Goal: Ask a question

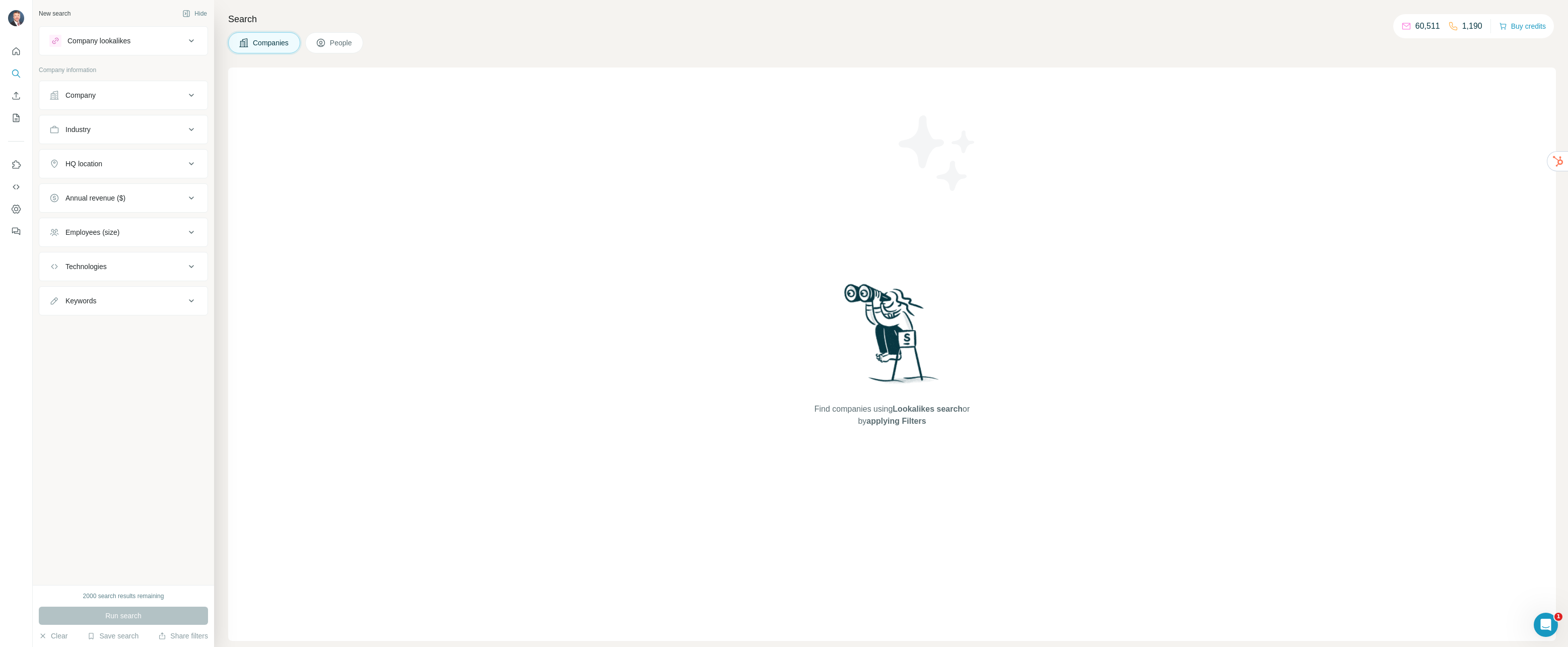
click at [187, 547] on div "New search Hide Company lookalikes Company information Company Industry HQ loca…" at bounding box center [123, 292] width 181 height 585
click at [19, 21] on img at bounding box center [15, 18] width 16 height 16
click at [16, 50] on icon "Quick start" at bounding box center [16, 51] width 10 height 10
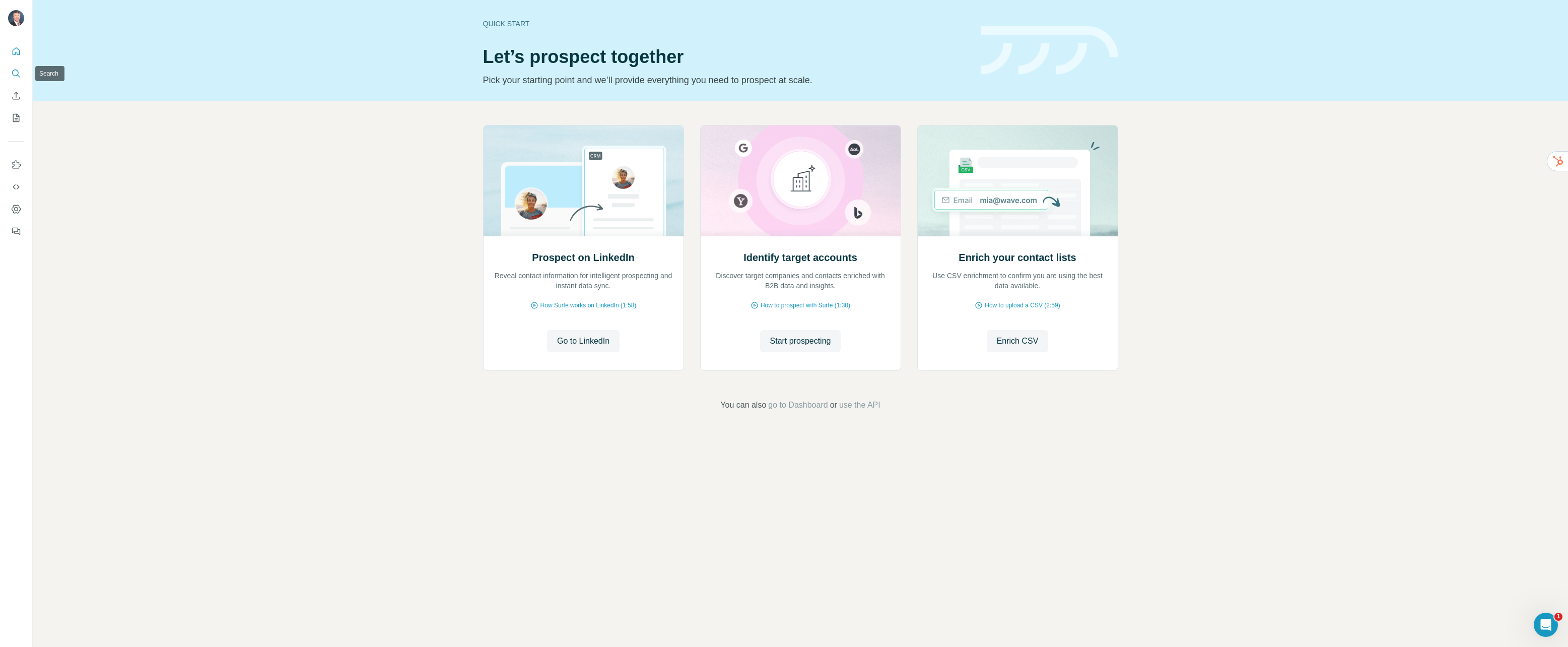
click at [18, 68] on icon "Search" at bounding box center [16, 74] width 10 height 10
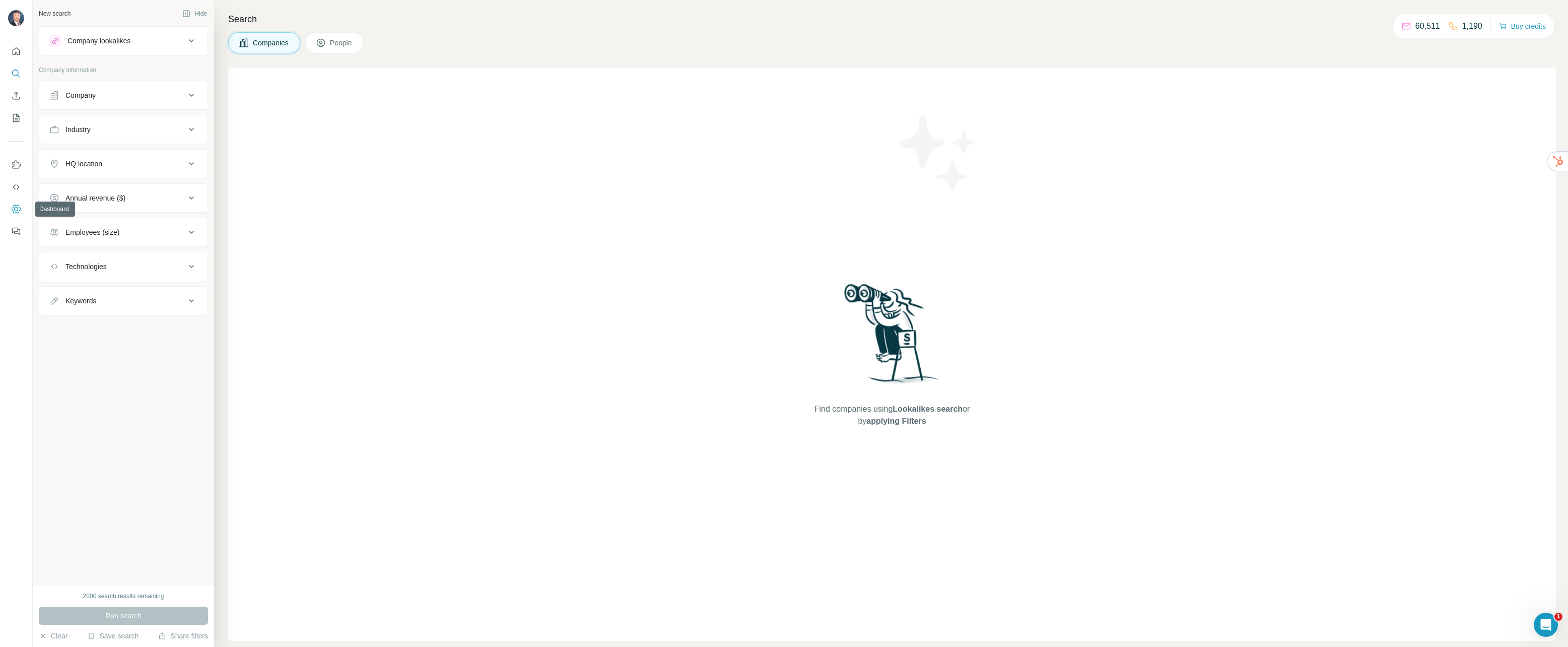
click at [14, 207] on icon "Dashboard" at bounding box center [16, 209] width 10 height 10
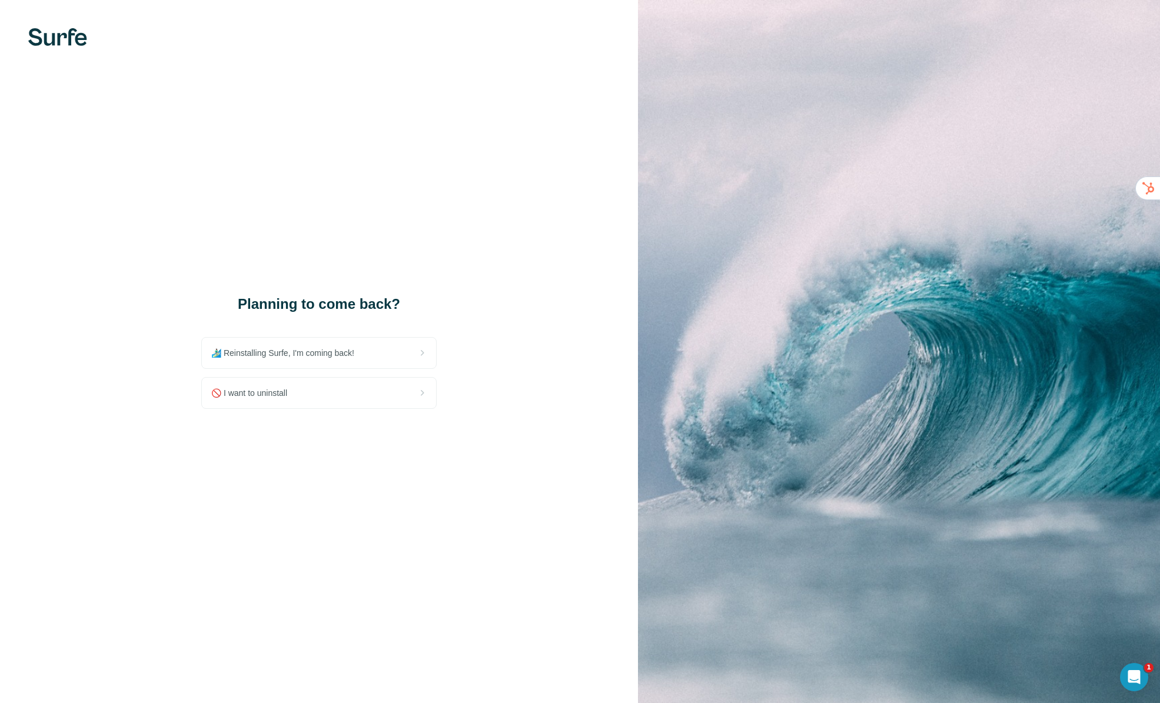
click at [430, 487] on div "Planning to come back? 🏄🏻‍♂️ Reinstalling Surfe, I'm coming back! 🚫 I want to u…" at bounding box center [319, 351] width 638 height 703
click at [325, 359] on div "🏄🏻‍♂️ Reinstalling Surfe, I'm coming back!" at bounding box center [319, 353] width 234 height 31
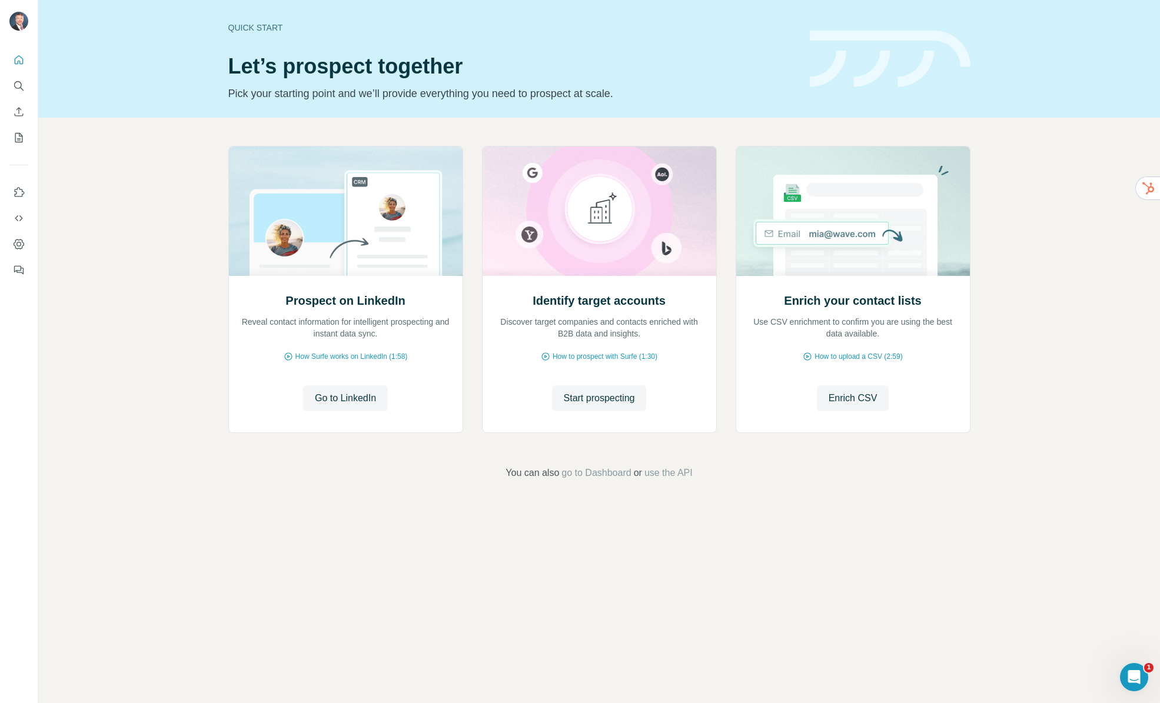
click at [429, 603] on div "Quick start Let’s prospect together Pick your starting point and we’ll provide …" at bounding box center [599, 351] width 1122 height 703
click at [1128, 677] on icon "Open Intercom Messenger" at bounding box center [1132, 675] width 19 height 19
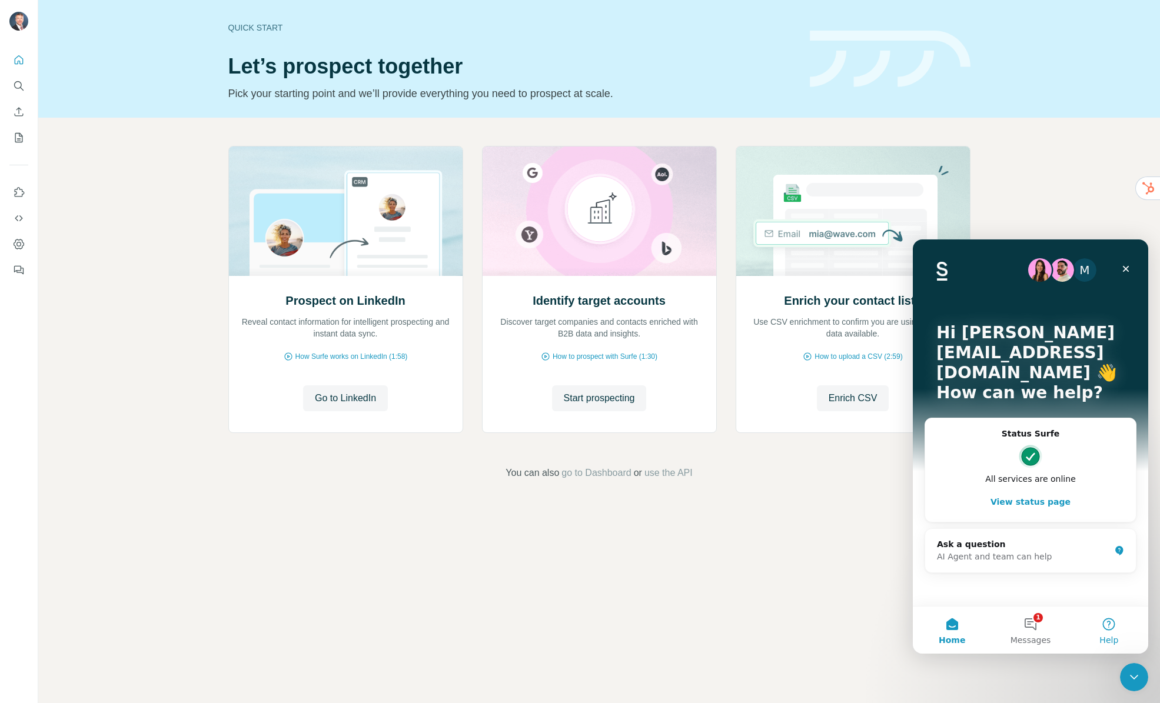
click at [1110, 628] on button "Help" at bounding box center [1109, 630] width 78 height 47
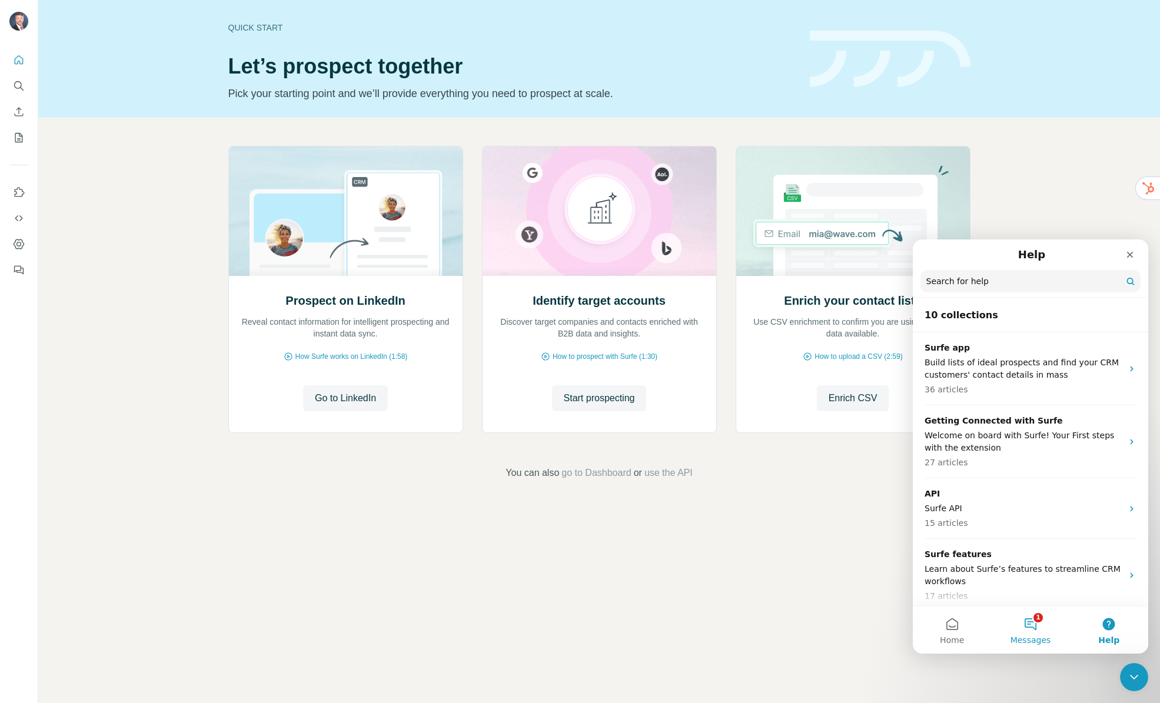
click at [1028, 630] on button "1 Messages" at bounding box center [1030, 630] width 78 height 47
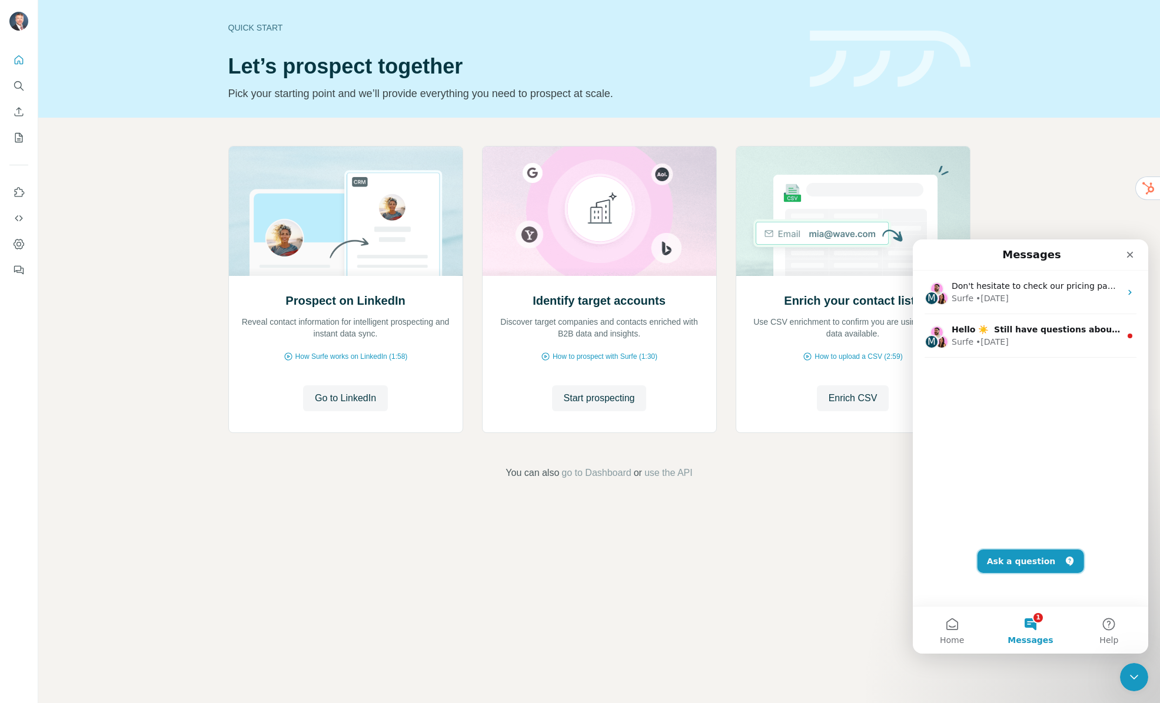
click at [1017, 564] on button "Ask a question" at bounding box center [1030, 562] width 107 height 24
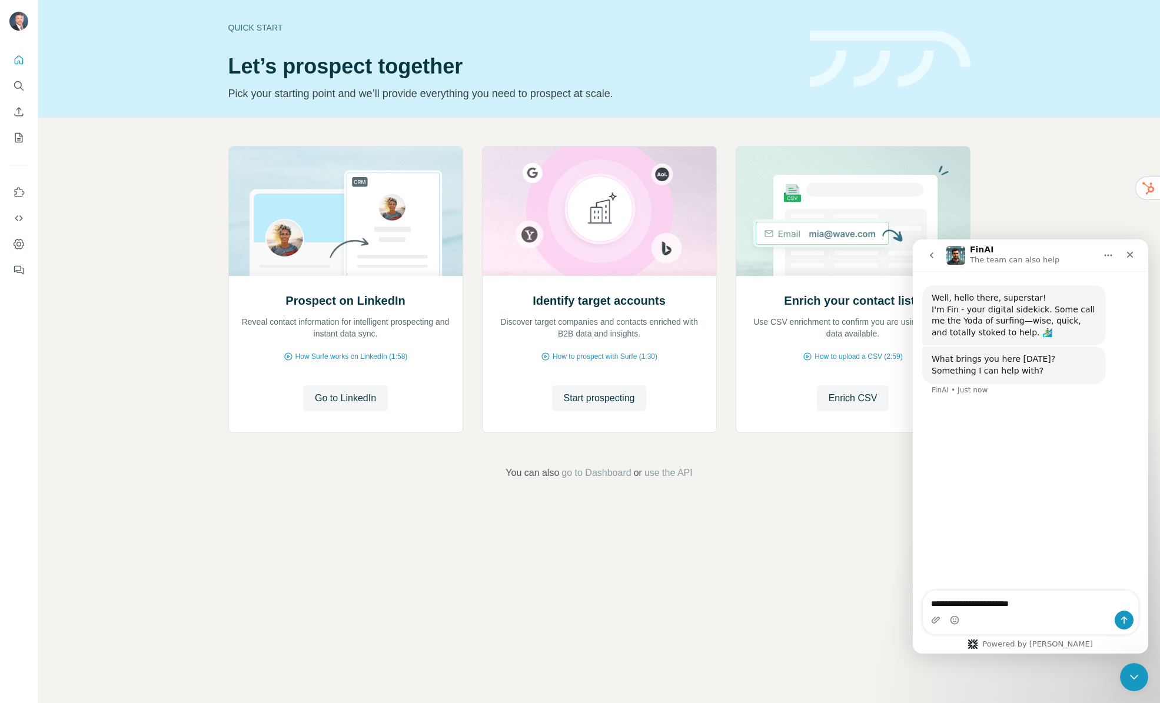
type textarea "**********"
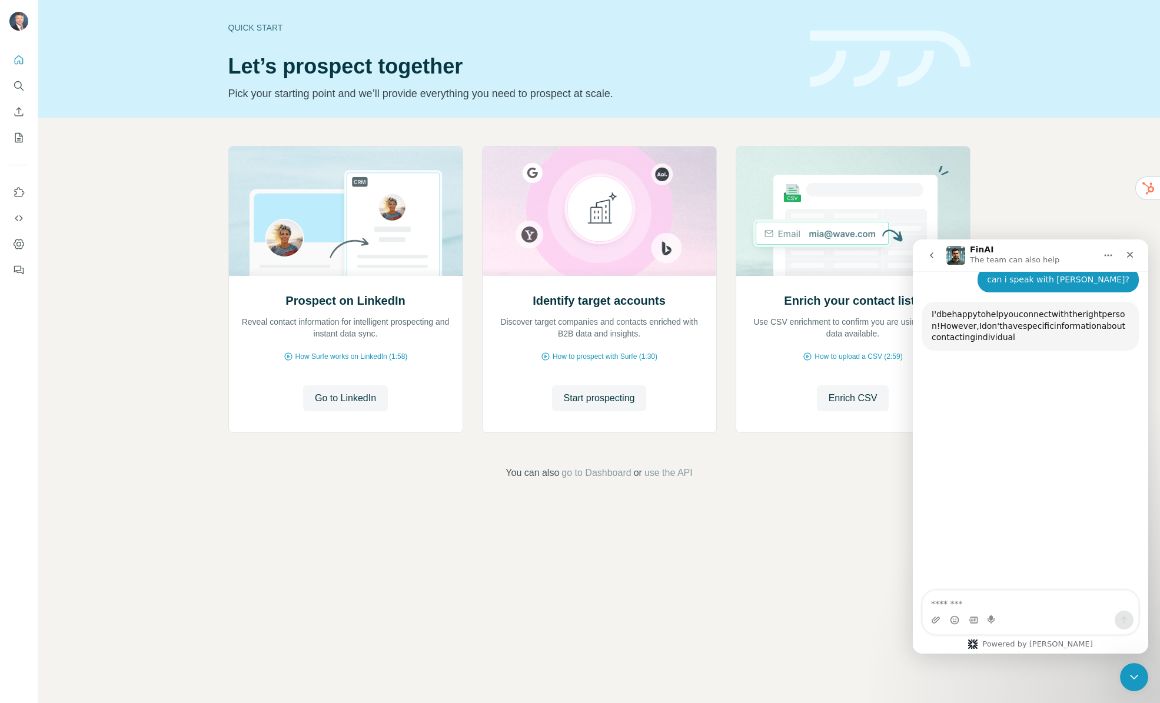
scroll to position [125, 0]
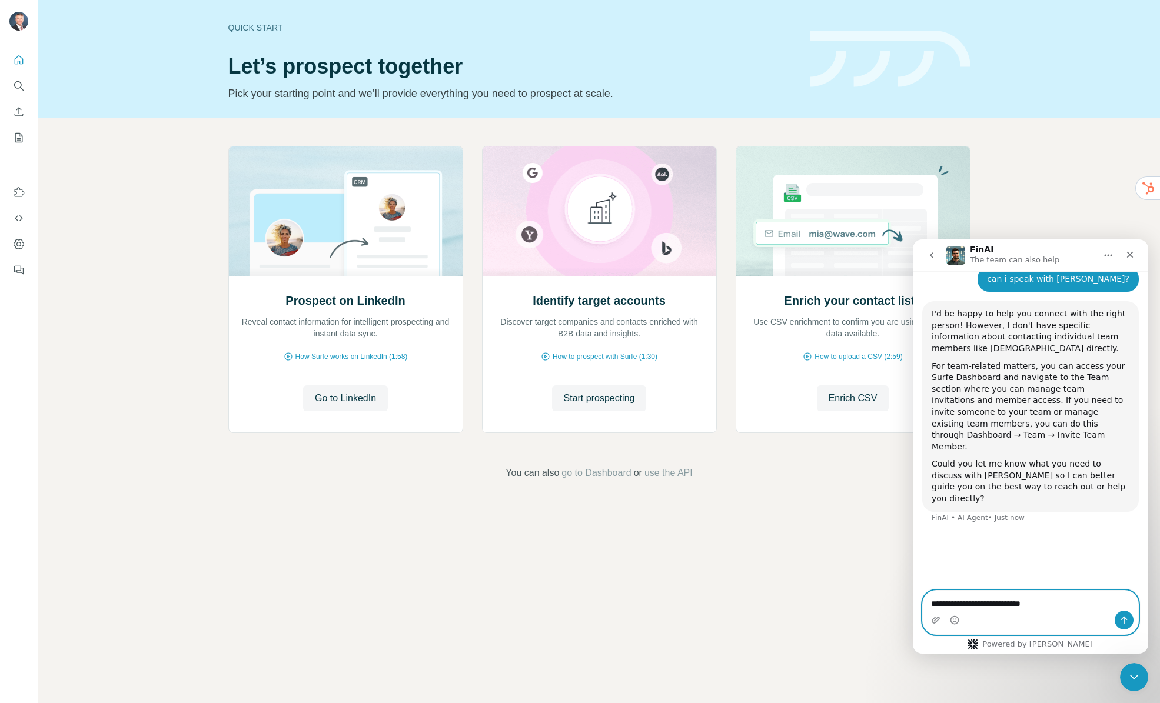
type textarea "**********"
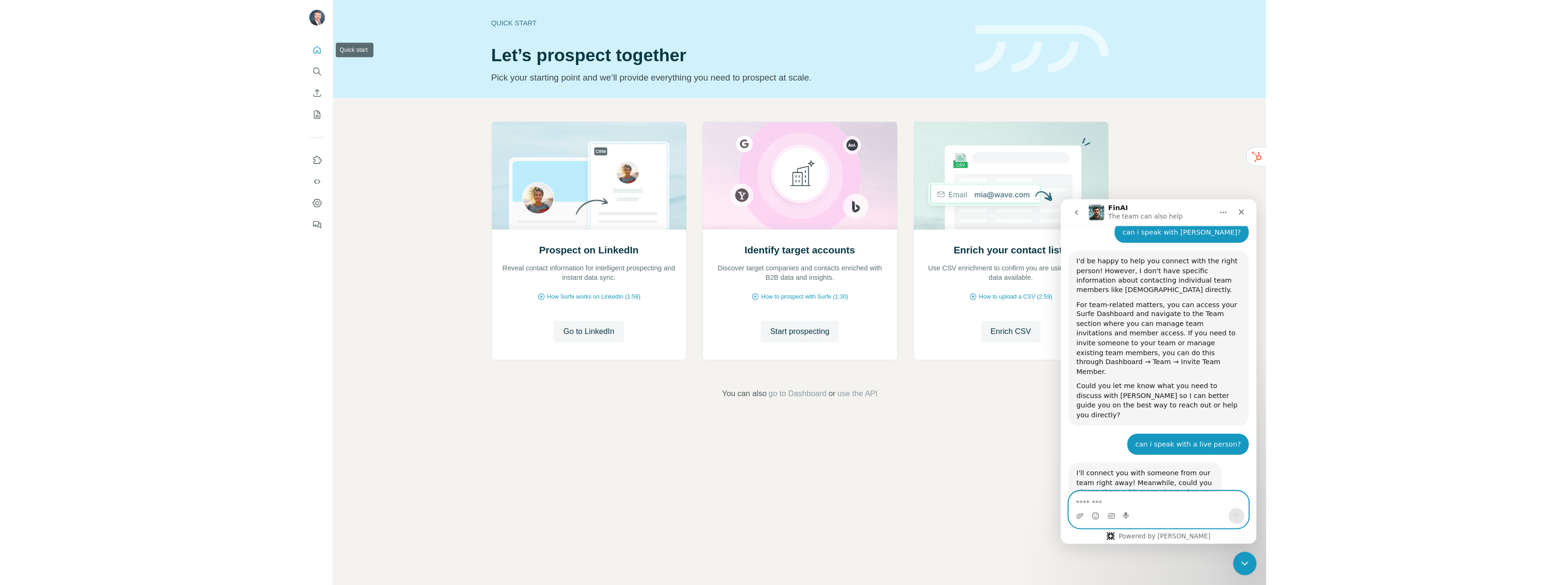
scroll to position [119, 0]
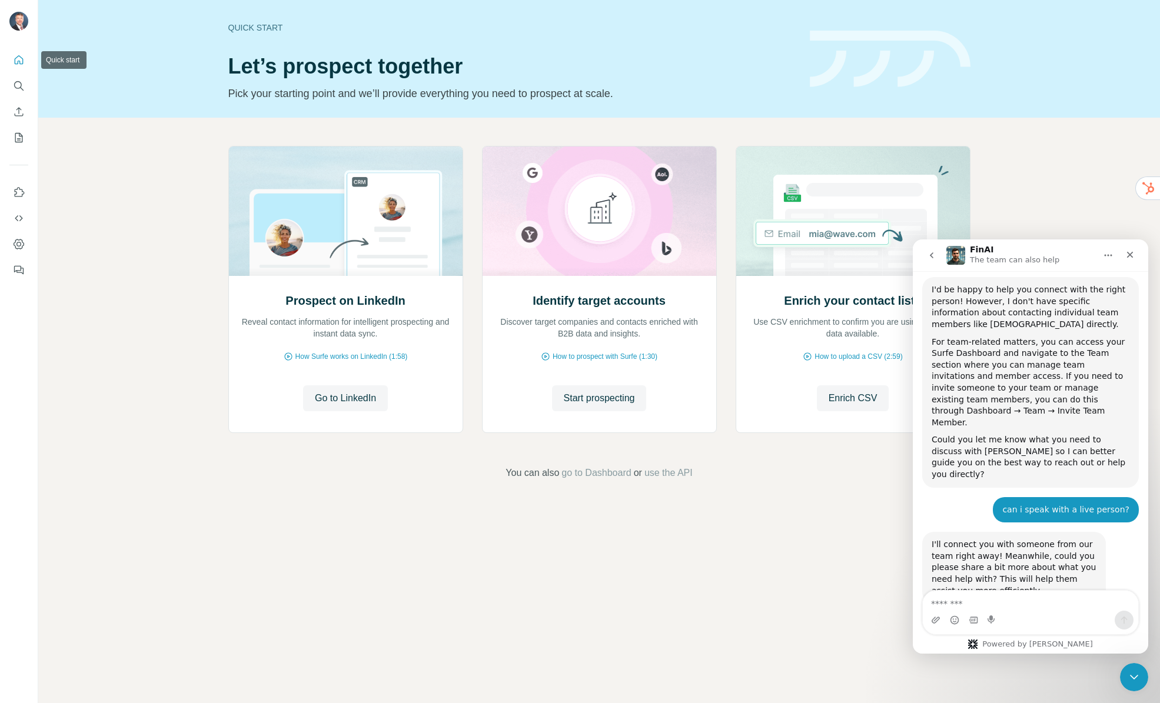
click at [16, 59] on icon "Quick start" at bounding box center [19, 60] width 12 height 12
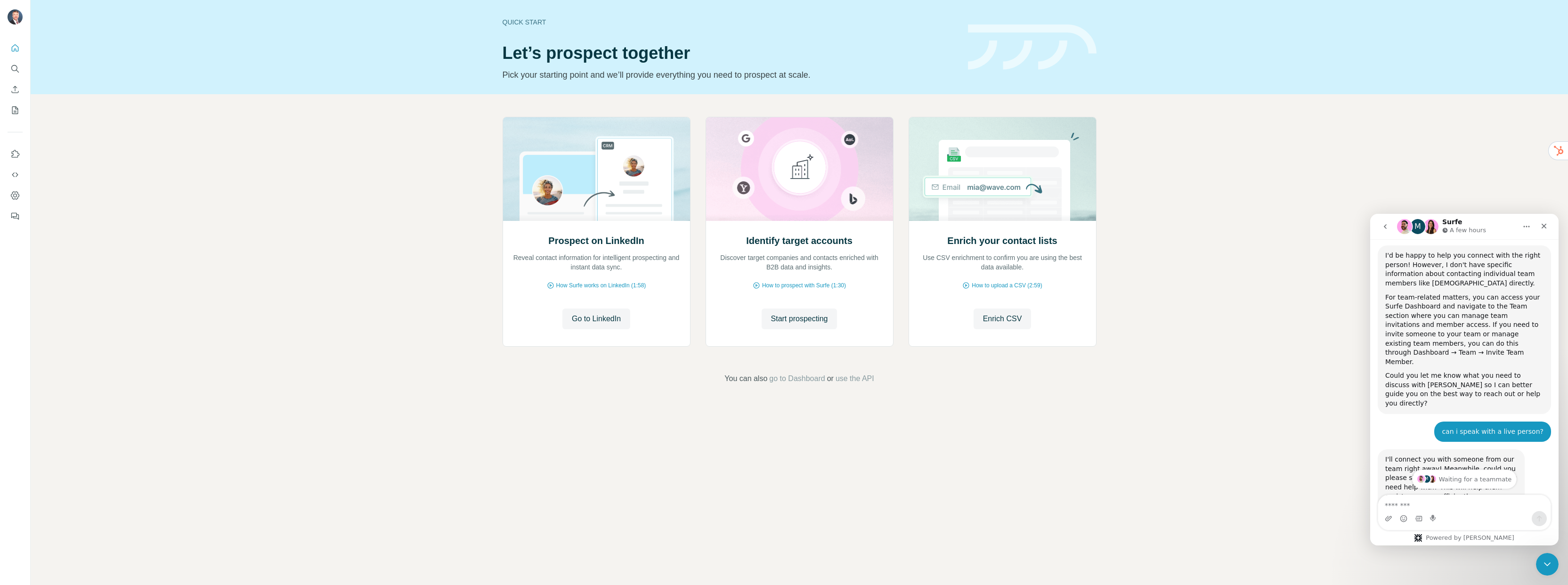
scroll to position [121, 0]
click at [928, 411] on div "Quick start Let’s prospect together Pick your starting point and we’ll provide …" at bounding box center [799, 292] width 1538 height 585
click at [804, 381] on span "go to Dashboard" at bounding box center [796, 379] width 55 height 11
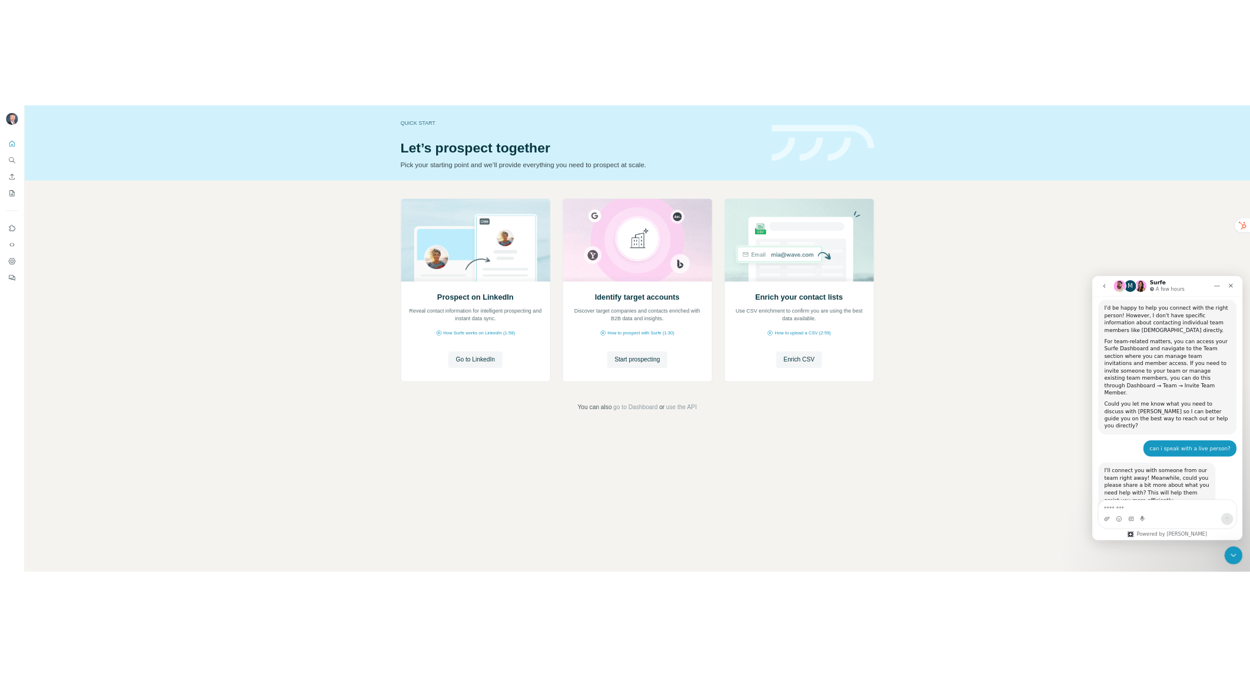
scroll to position [237, 0]
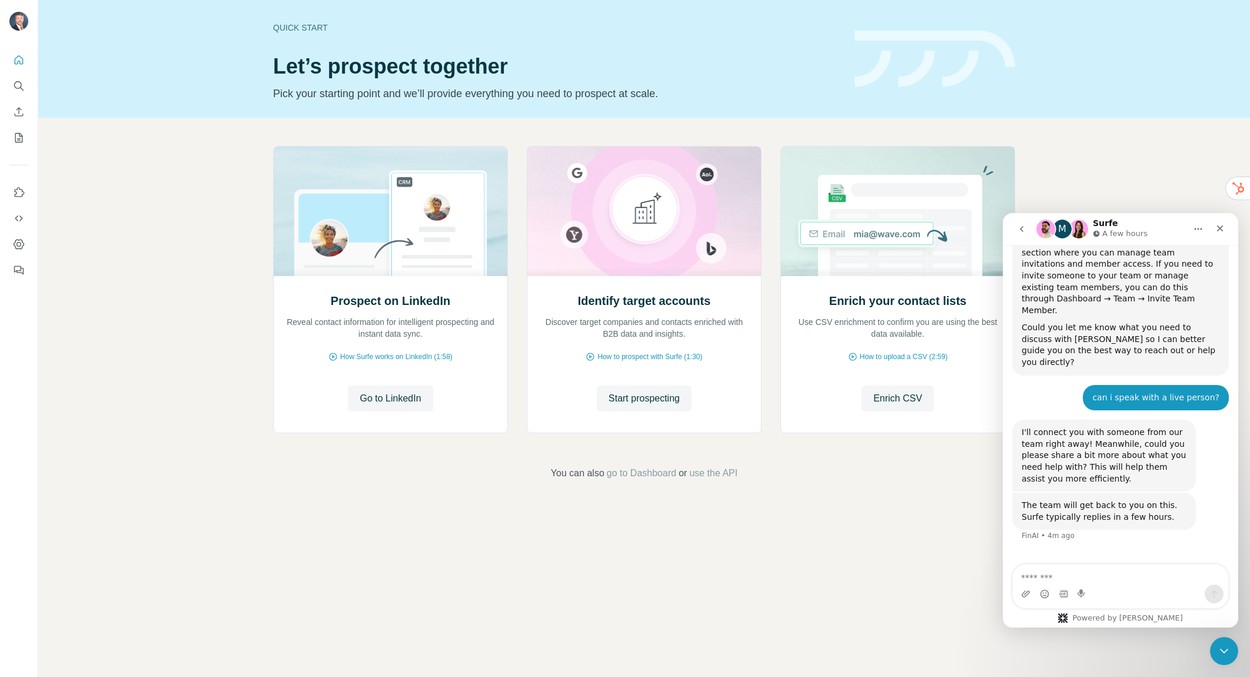
click at [856, 554] on div "Quick start Let’s prospect together Pick your starting point and we’ll provide …" at bounding box center [644, 338] width 1212 height 677
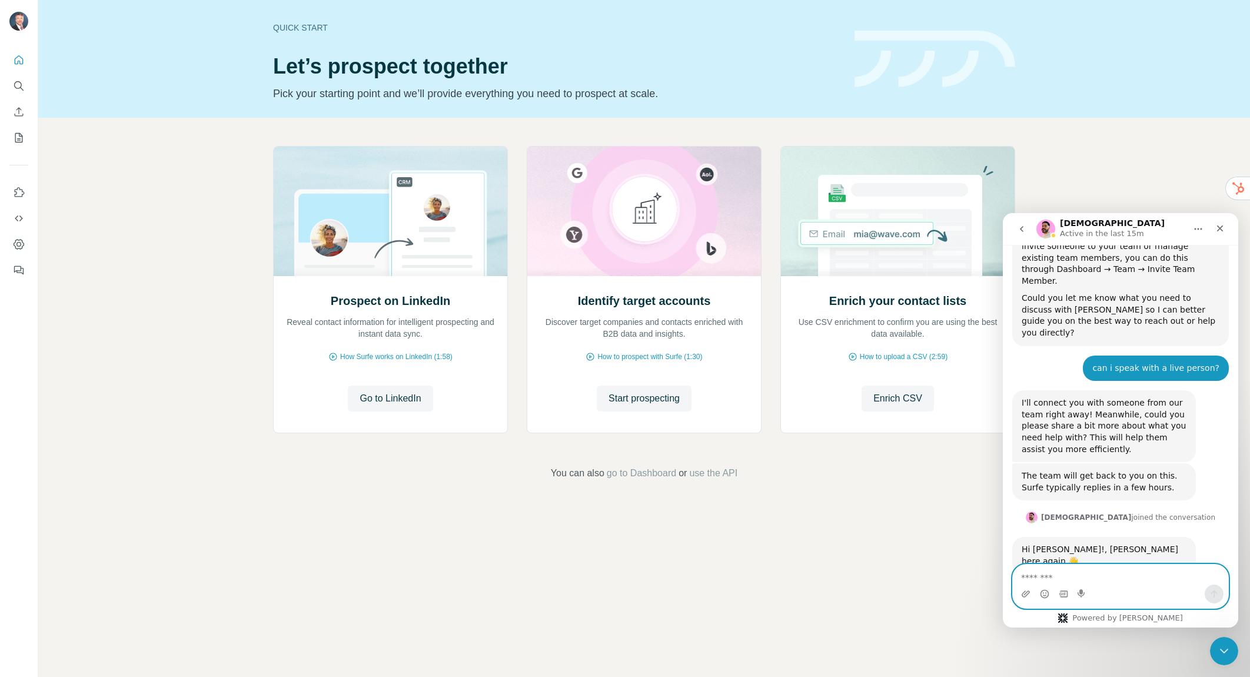
click at [1057, 576] on textarea "Message…" at bounding box center [1120, 574] width 215 height 20
paste textarea "**********"
type textarea "**********"
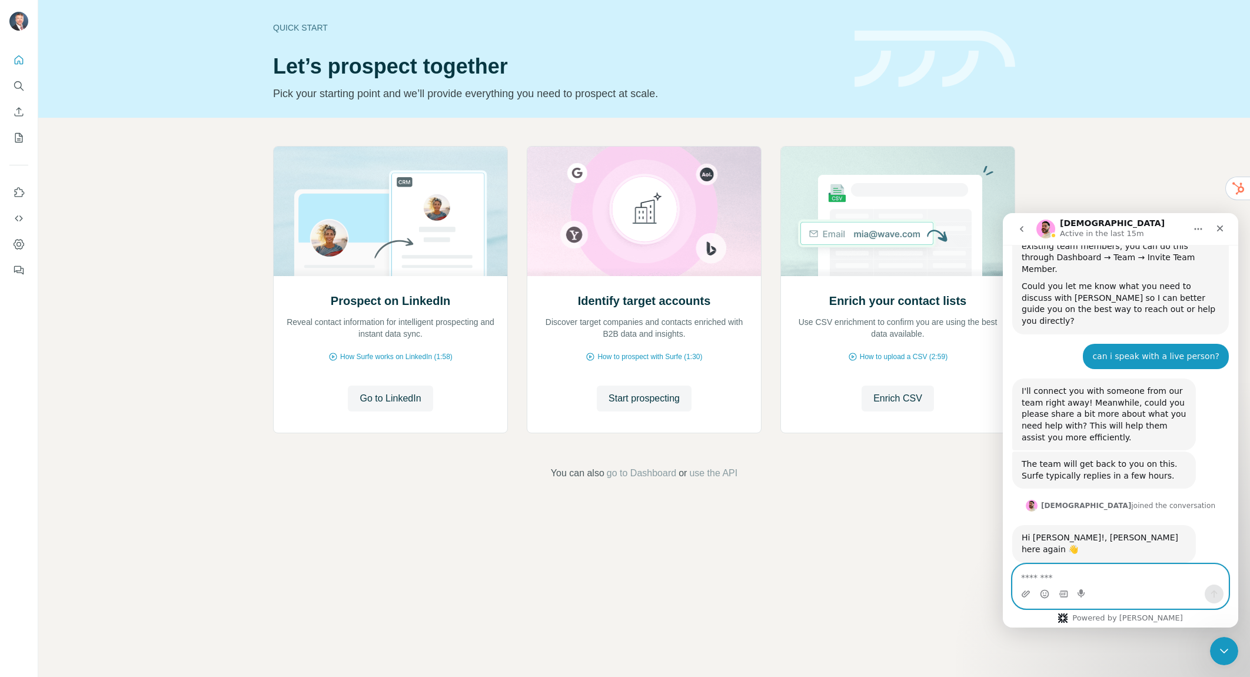
scroll to position [313, 0]
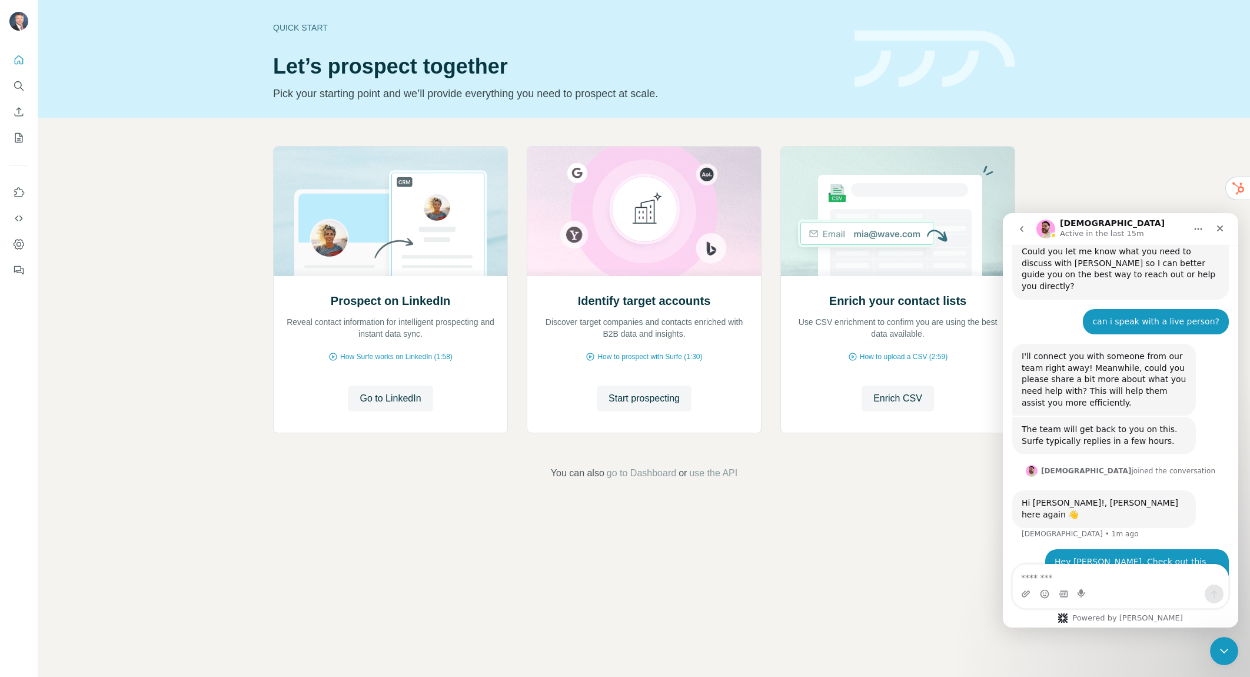
drag, startPoint x: 710, startPoint y: 660, endPoint x: 689, endPoint y: 661, distance: 21.2
click at [708, 661] on div "Quick start Let’s prospect together Pick your starting point and we’ll provide …" at bounding box center [644, 338] width 1212 height 677
click at [397, 405] on span "Go to LinkedIn" at bounding box center [390, 398] width 61 height 14
click at [790, 625] on div "Quick start Let’s prospect together Pick your starting point and we’ll provide …" at bounding box center [644, 338] width 1212 height 677
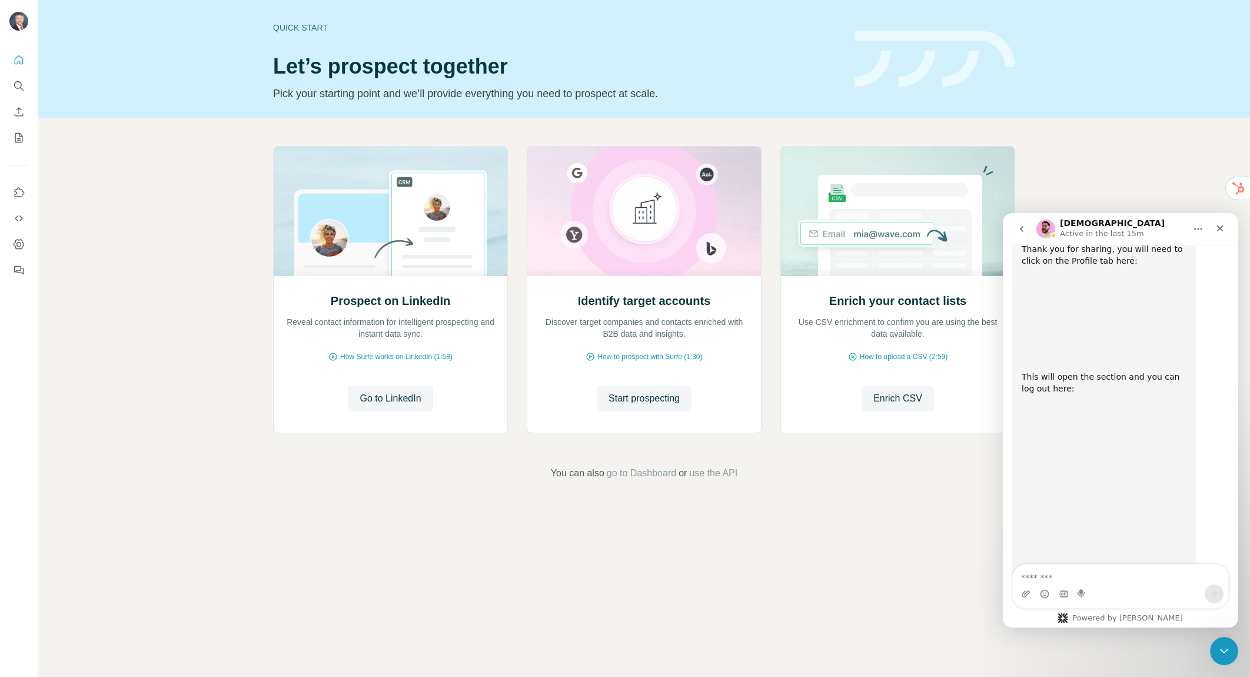
scroll to position [709, 0]
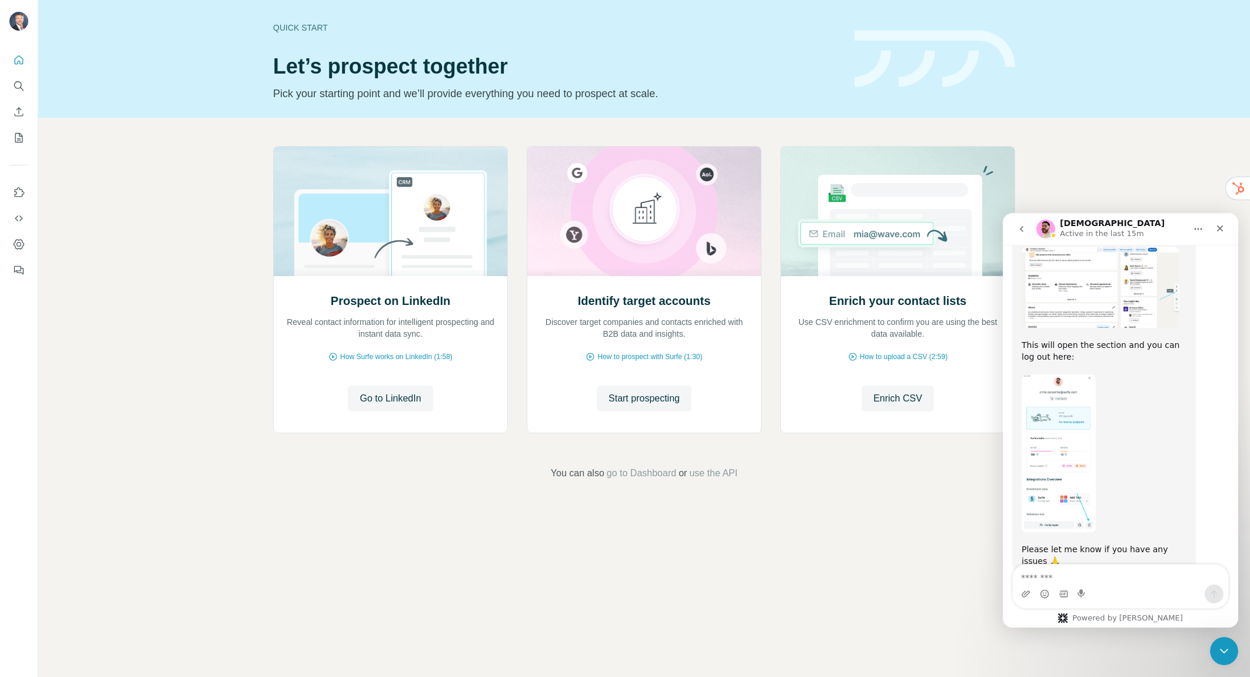
click at [1093, 443] on img "Christian says…" at bounding box center [1059, 453] width 74 height 158
click at [1093, 443] on body at bounding box center [625, 338] width 1241 height 667
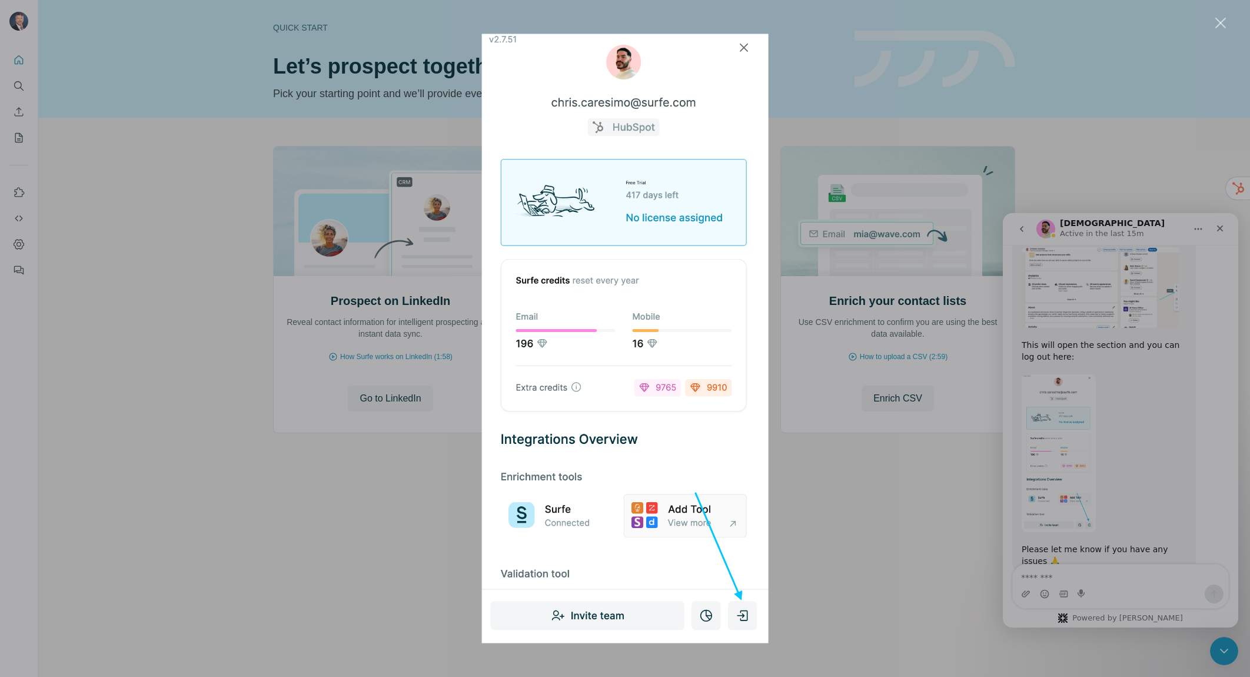
click at [1063, 576] on div "Intercom messenger" at bounding box center [625, 338] width 1250 height 677
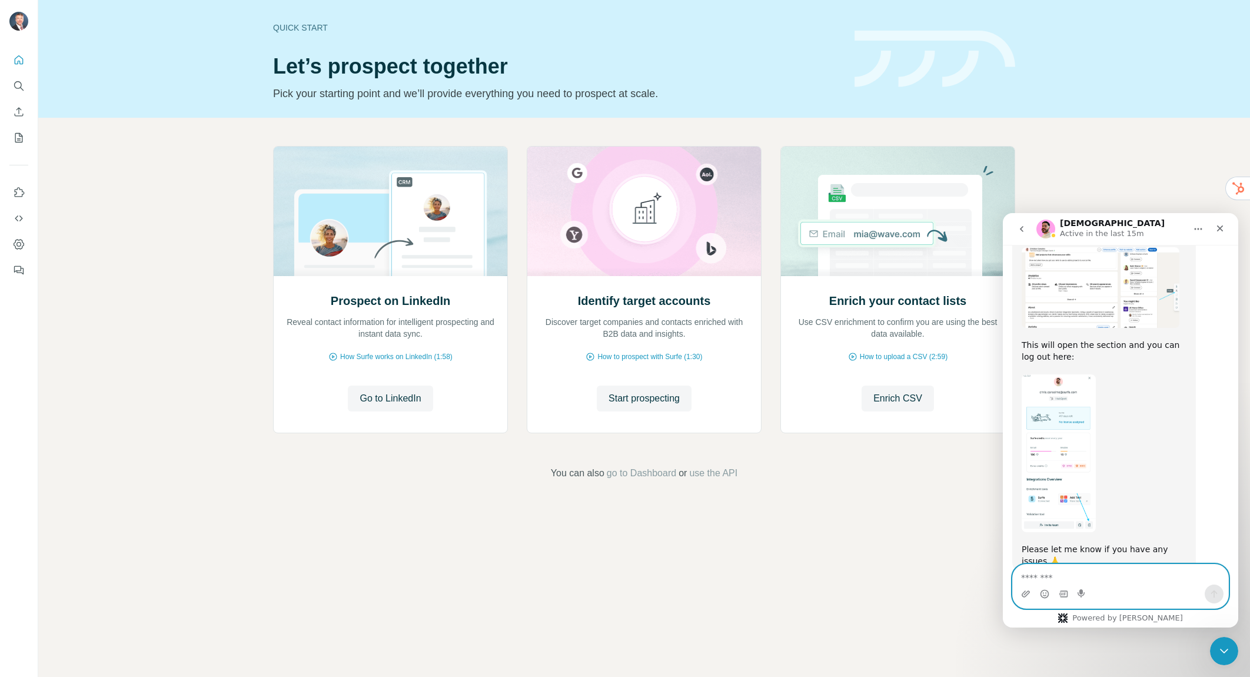
click at [1068, 580] on textarea "Message…" at bounding box center [1120, 574] width 215 height 20
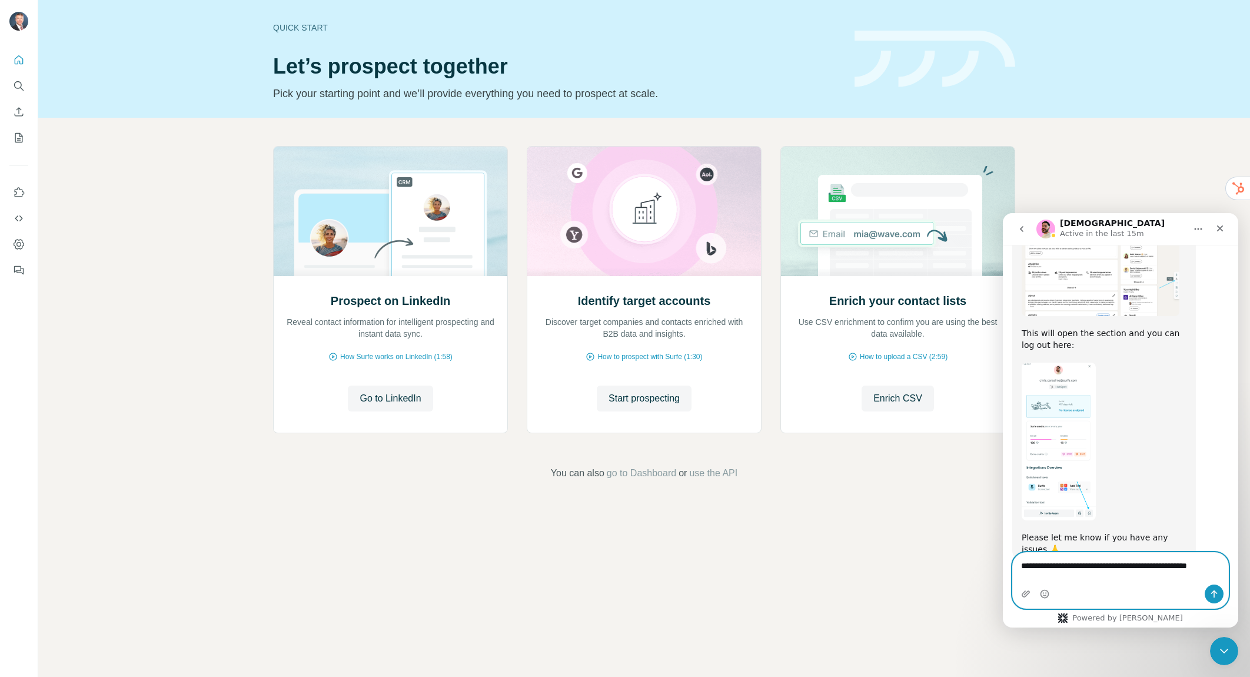
type textarea "**********"
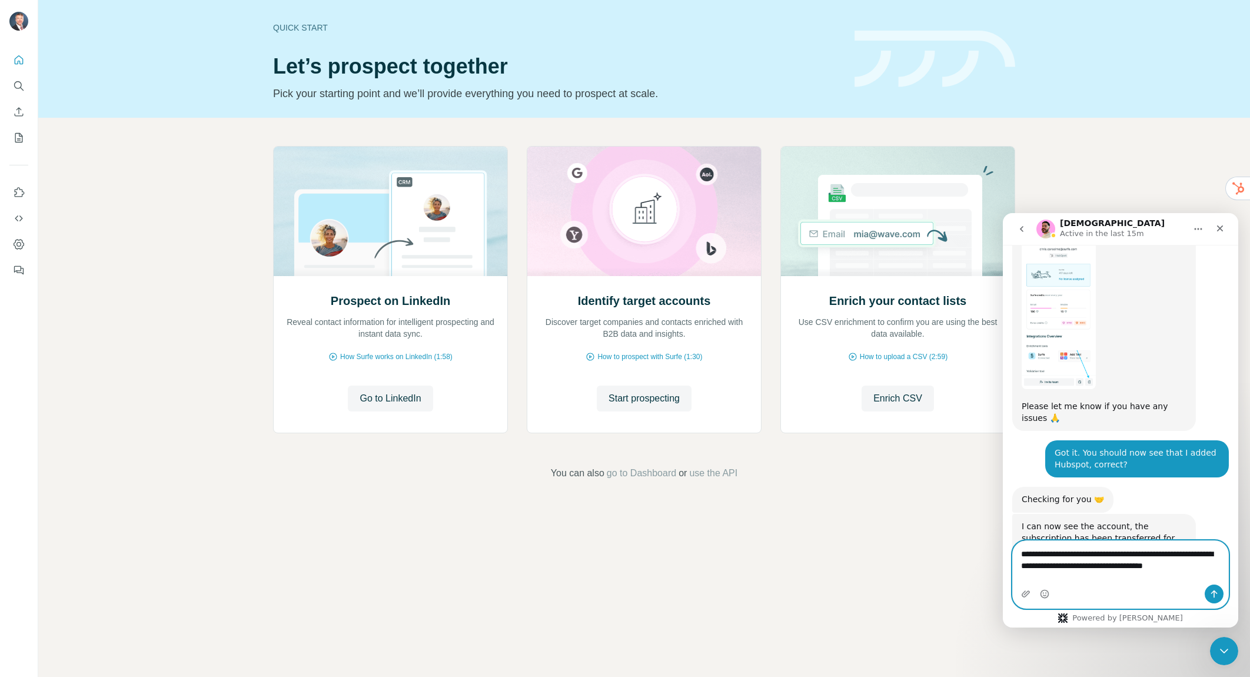
scroll to position [864, 0]
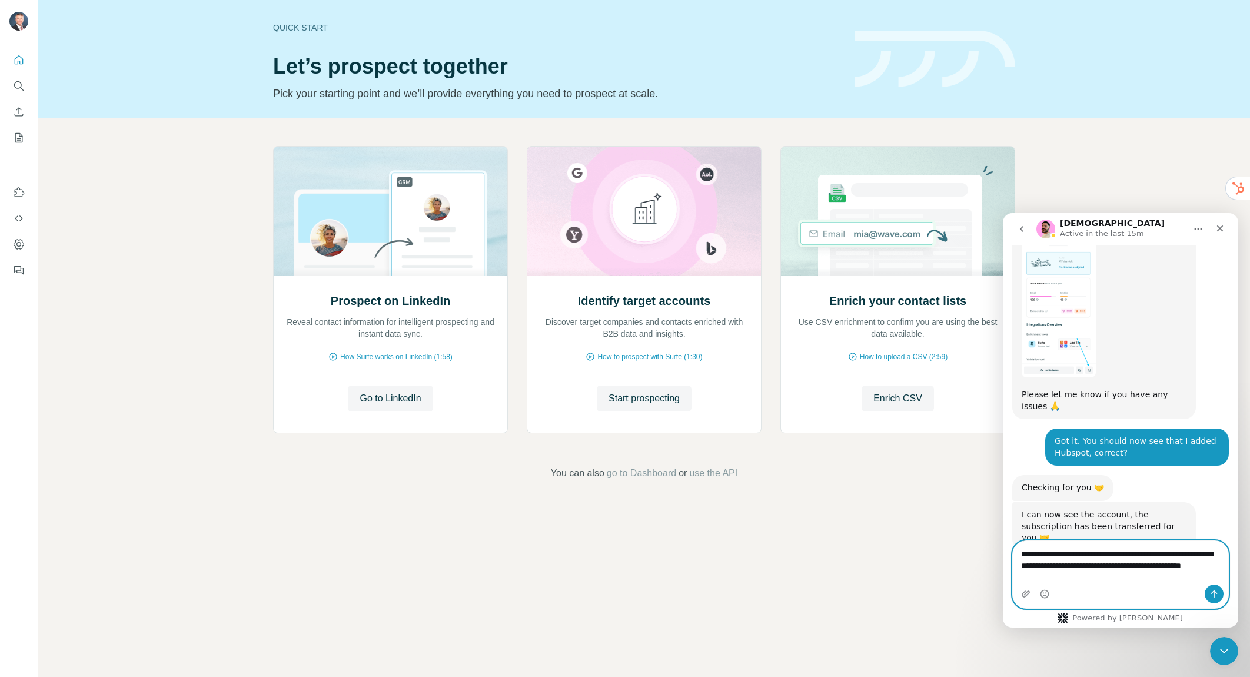
type textarea "**********"
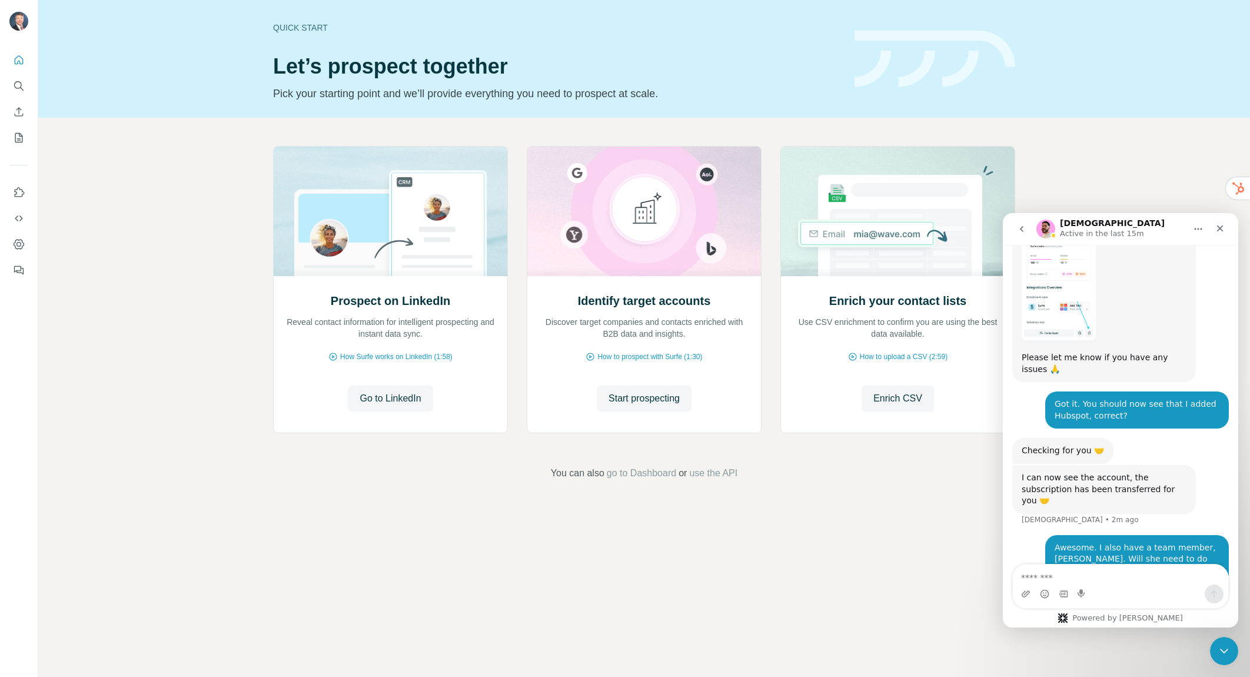
scroll to position [899, 0]
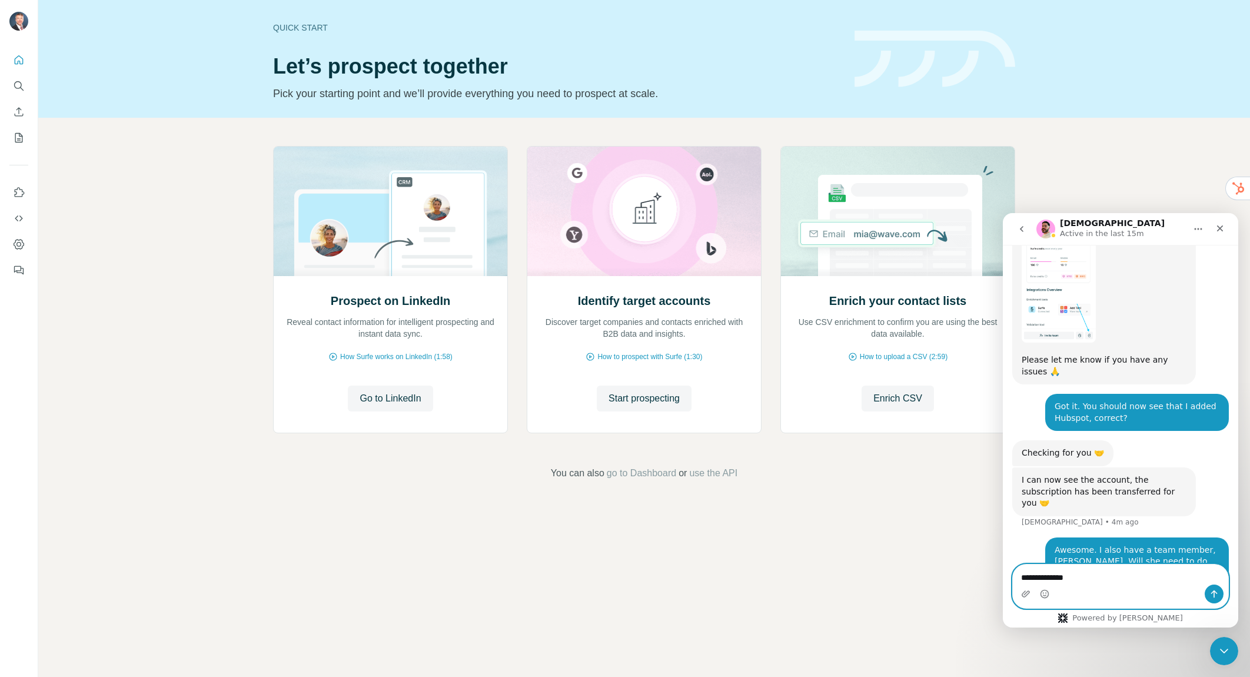
type textarea "**********"
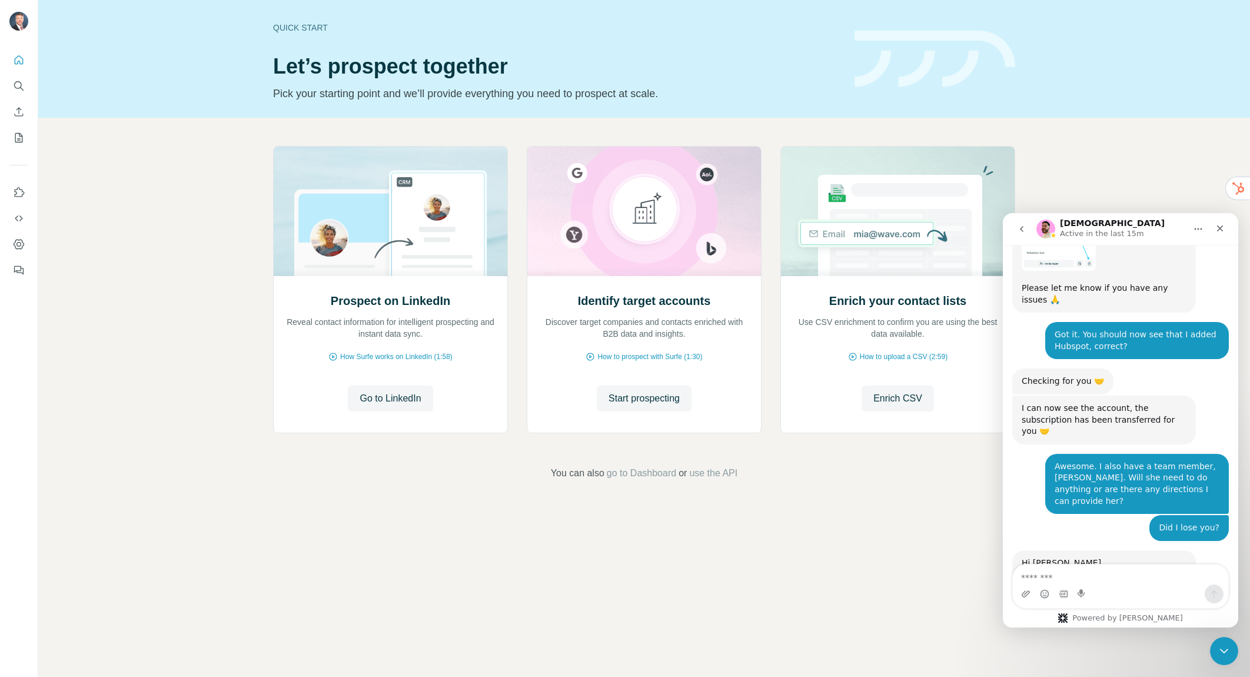
scroll to position [1088, 0]
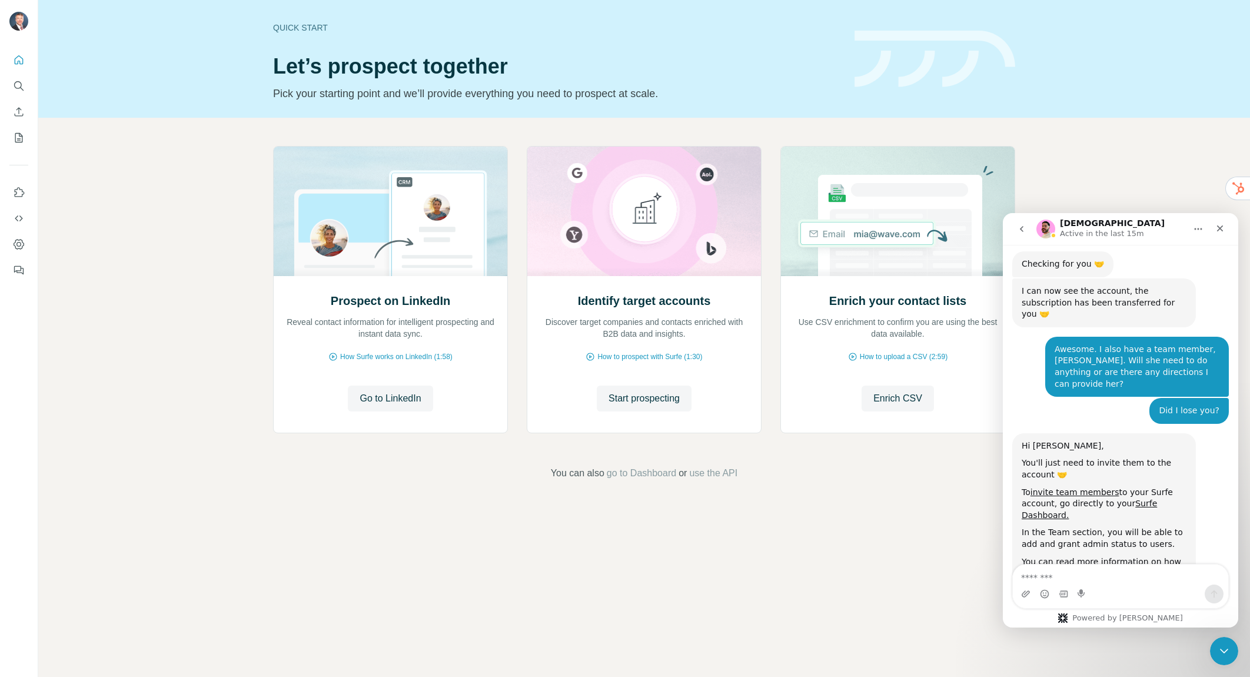
click at [269, 526] on div "Quick start Let’s prospect together Pick your starting point and we’ll provide …" at bounding box center [644, 338] width 1212 height 677
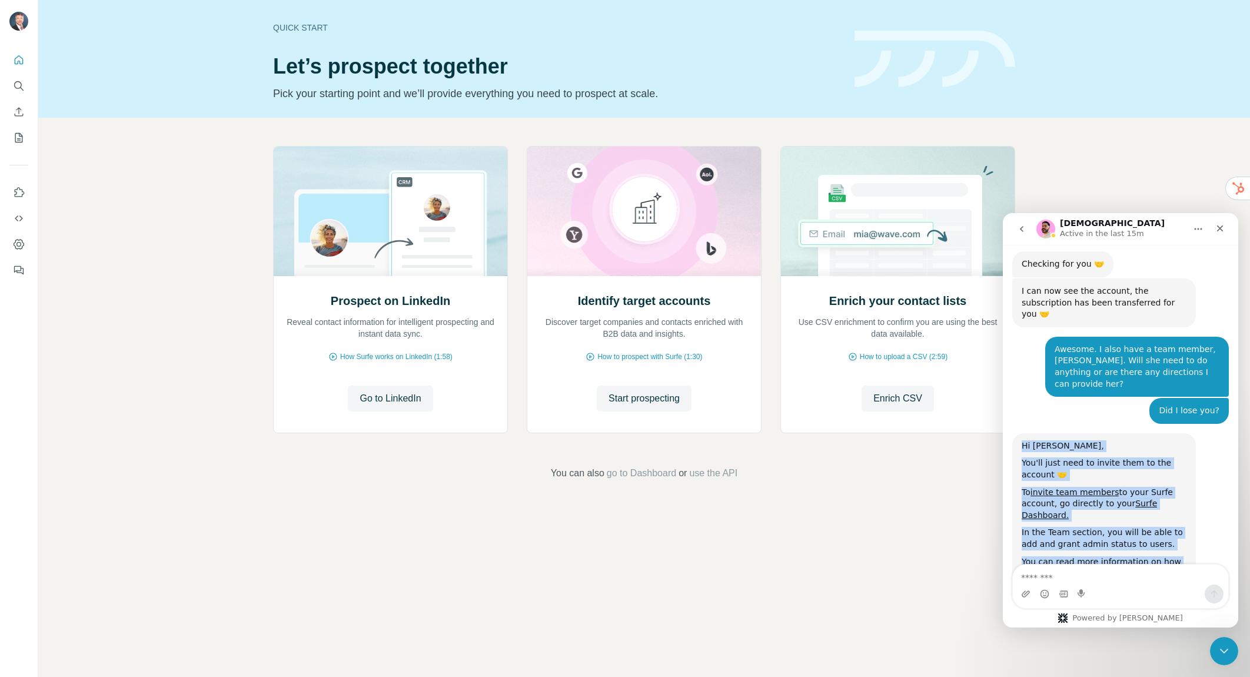
drag, startPoint x: 1156, startPoint y: 533, endPoint x: 1015, endPoint y: 399, distance: 194.8
click at [1015, 433] on div "Hi Chris, You'll just need to invite them to the account 🤝 To invite team membe…" at bounding box center [1104, 509] width 184 height 153
copy div "Hi Chris, You'll just need to invite them to the account 🤝 To invite team membe…"
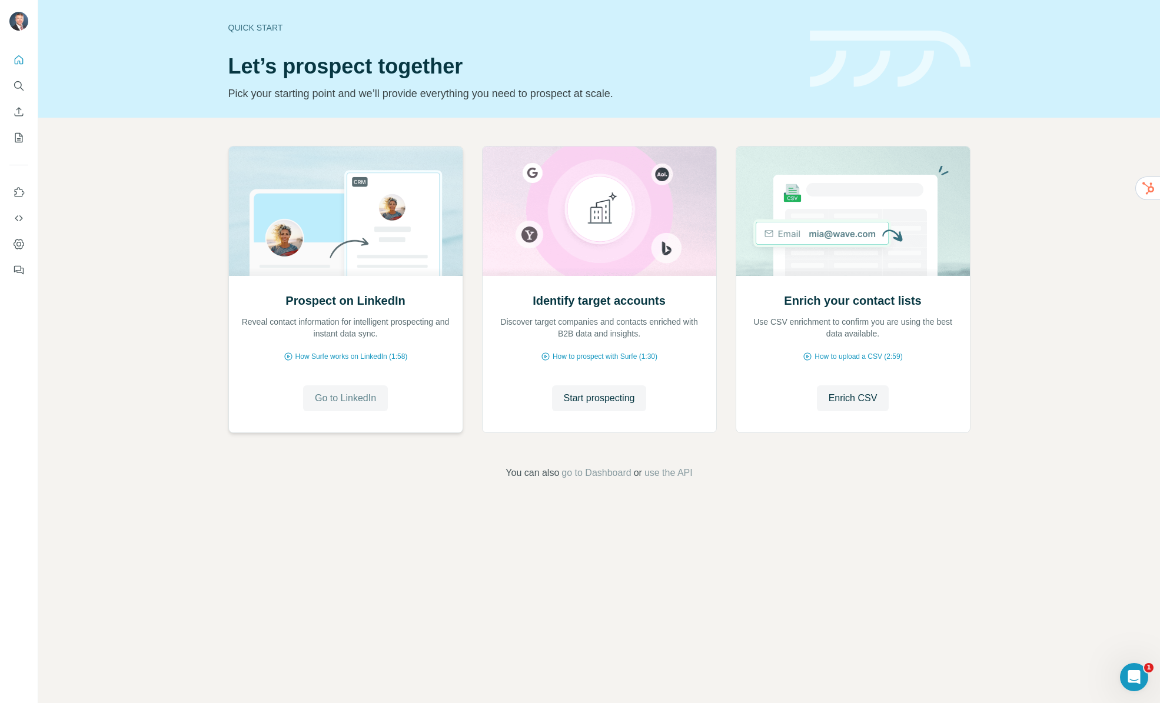
click at [336, 403] on span "Go to LinkedIn" at bounding box center [345, 398] width 61 height 14
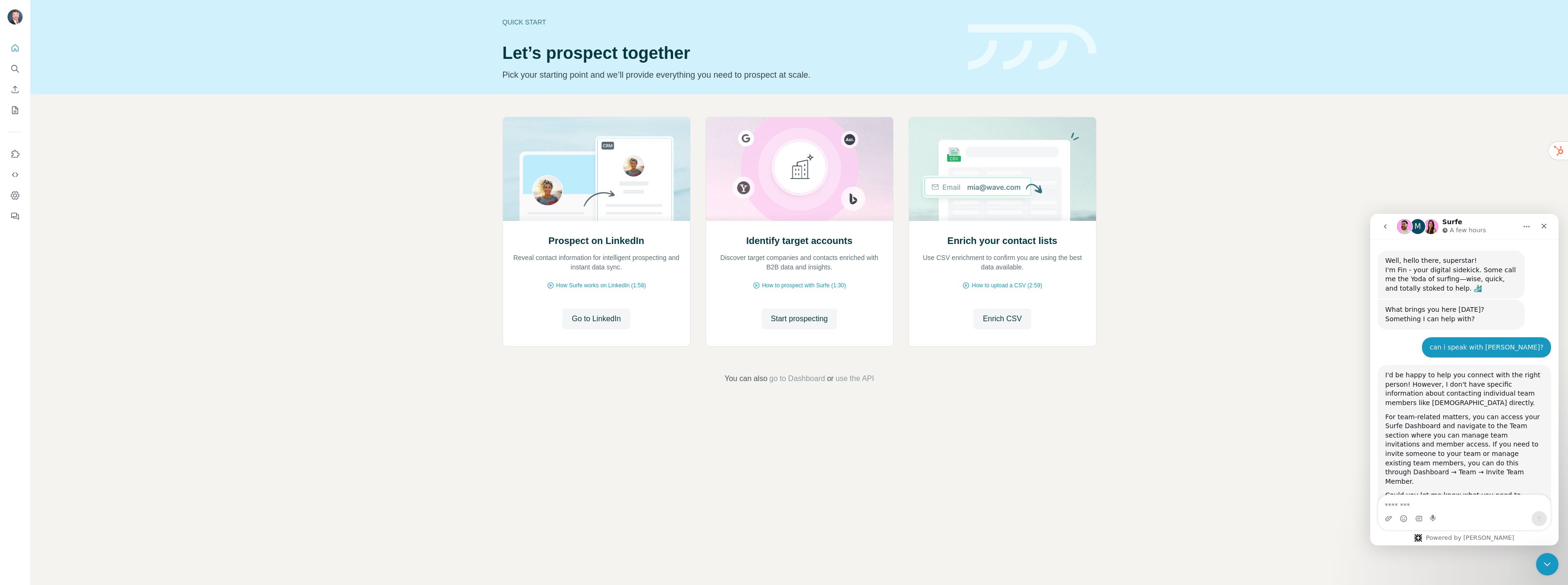
scroll to position [190, 0]
